Goal: Download file/media

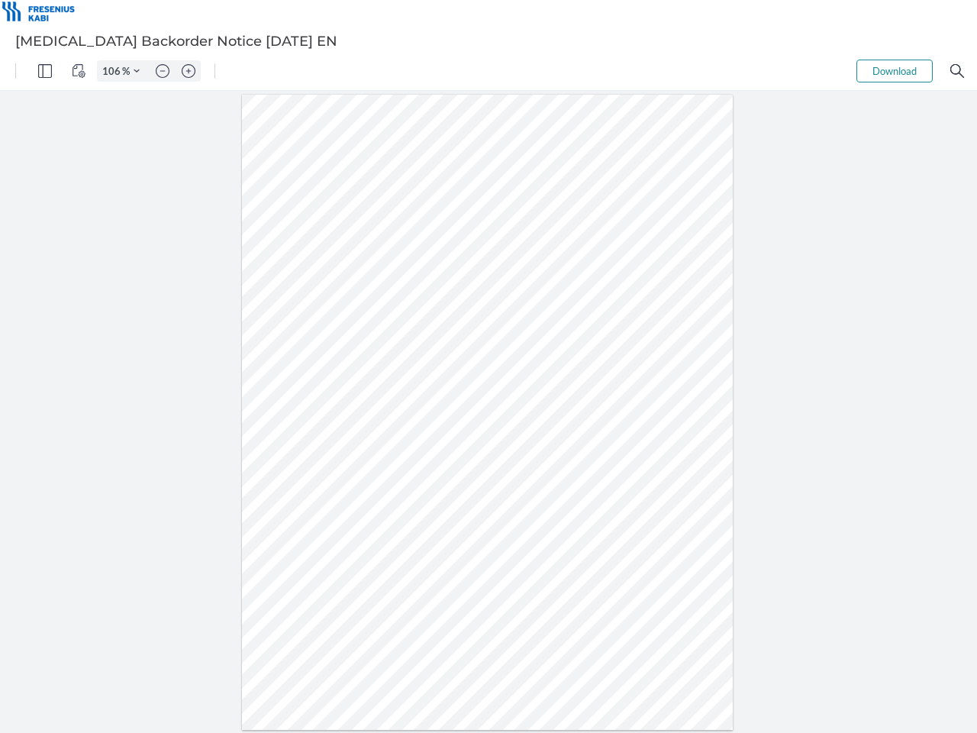
click at [45, 71] on img "Panel" at bounding box center [45, 71] width 14 height 14
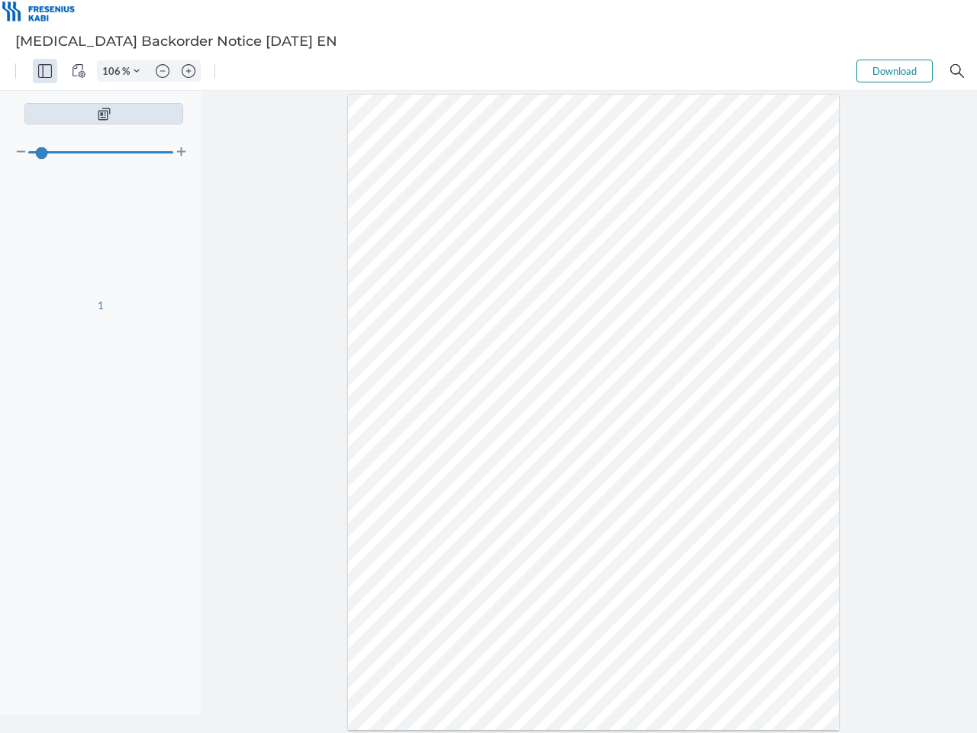
click at [79, 71] on img "View Controls" at bounding box center [79, 71] width 14 height 14
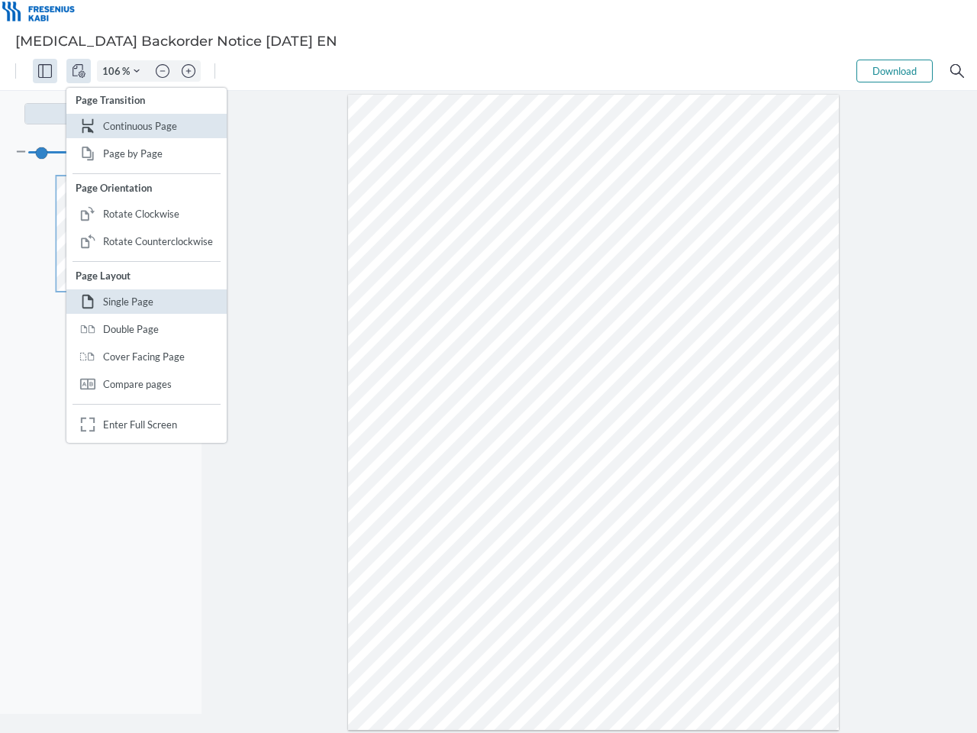
click at [114, 71] on input "106" at bounding box center [110, 71] width 24 height 14
click at [137, 71] on img "Zoom Controls" at bounding box center [137, 71] width 6 height 6
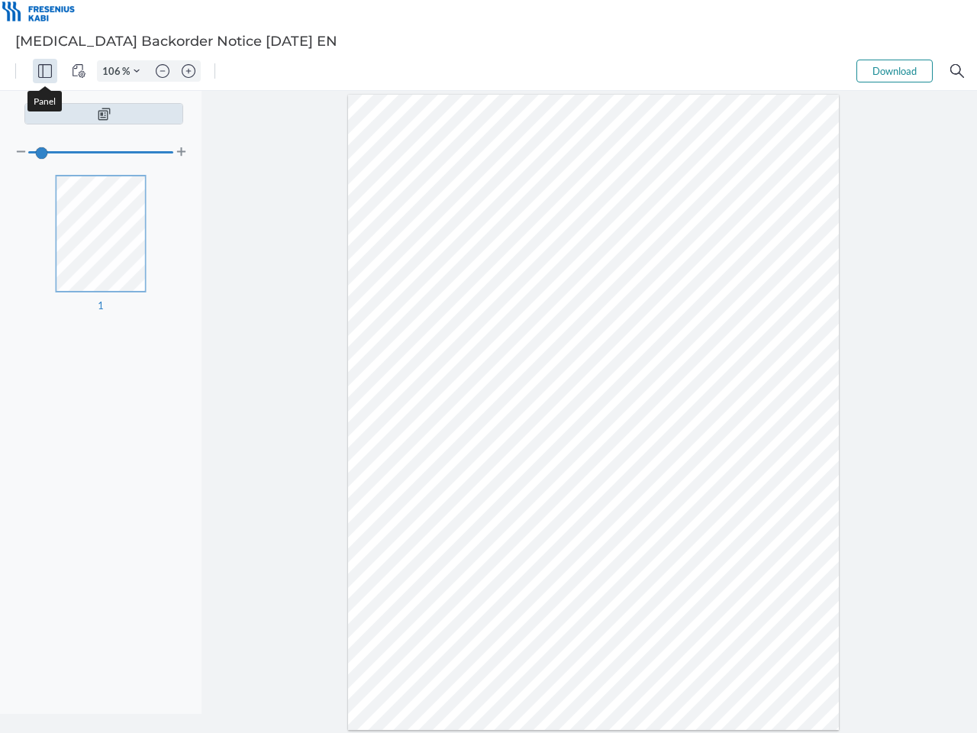
click at [163, 71] on img "Zoom out" at bounding box center [163, 71] width 14 height 14
click at [189, 71] on img "Zoom in" at bounding box center [189, 71] width 14 height 14
type input "106"
click at [895, 71] on button "Download" at bounding box center [895, 71] width 76 height 23
click at [957, 71] on img "Search" at bounding box center [958, 71] width 14 height 14
